Goal: Task Accomplishment & Management: Complete application form

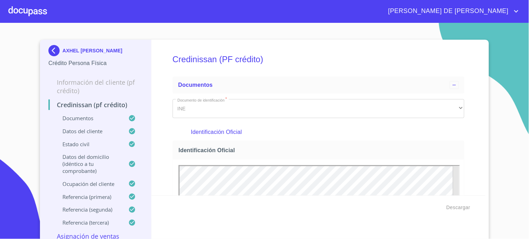
click at [52, 51] on img at bounding box center [55, 50] width 14 height 11
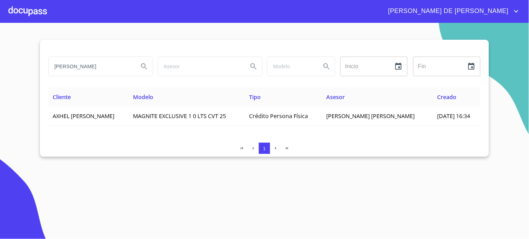
drag, startPoint x: 99, startPoint y: 64, endPoint x: 48, endPoint y: 72, distance: 51.1
click at [49, 72] on input "[PERSON_NAME]" at bounding box center [91, 66] width 84 height 19
type input "[PERSON_NAME]"
click at [143, 69] on icon "Search" at bounding box center [144, 66] width 8 height 8
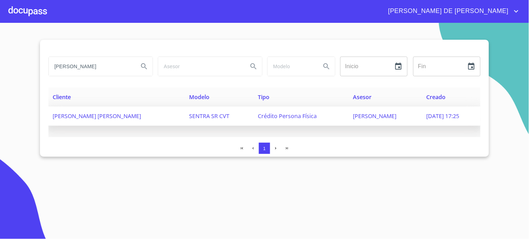
click at [353, 113] on span "[PERSON_NAME]" at bounding box center [374, 116] width 43 height 8
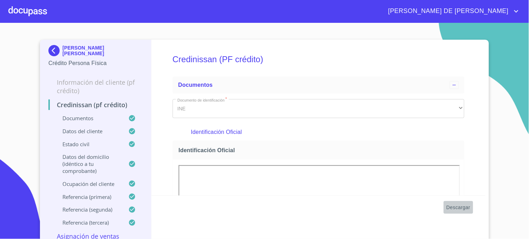
click at [450, 205] on span "Descargar" at bounding box center [459, 207] width 24 height 9
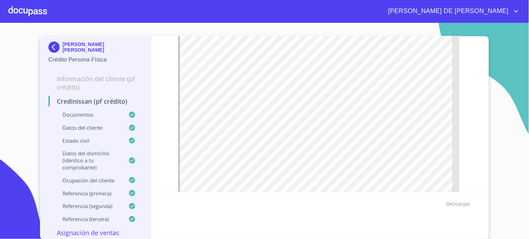
scroll to position [429, 0]
